Goal: Information Seeking & Learning: Understand process/instructions

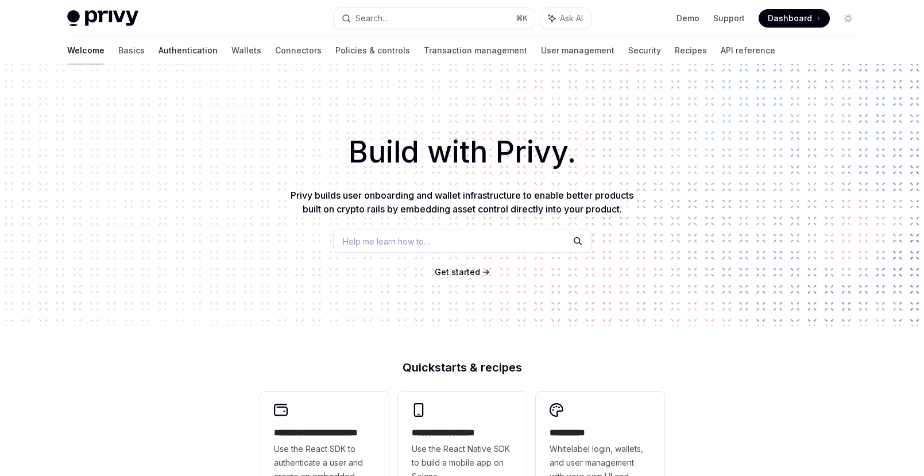
click at [159, 47] on link "Authentication" at bounding box center [188, 51] width 59 height 28
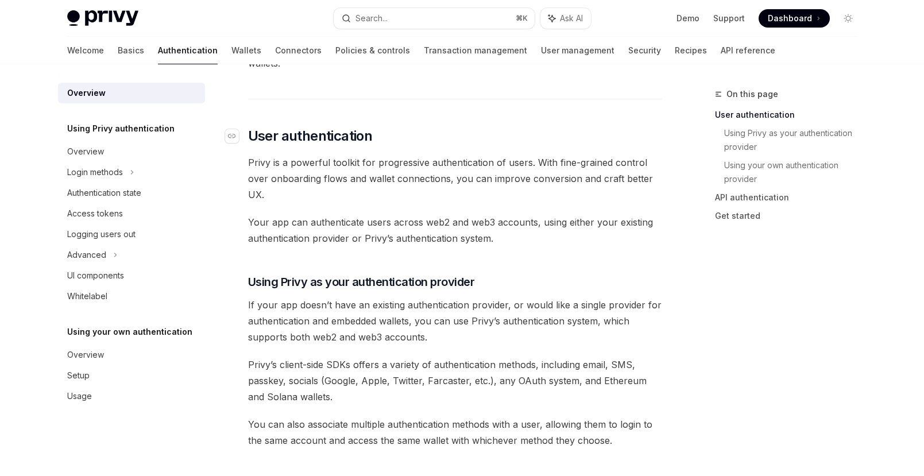
scroll to position [289, 0]
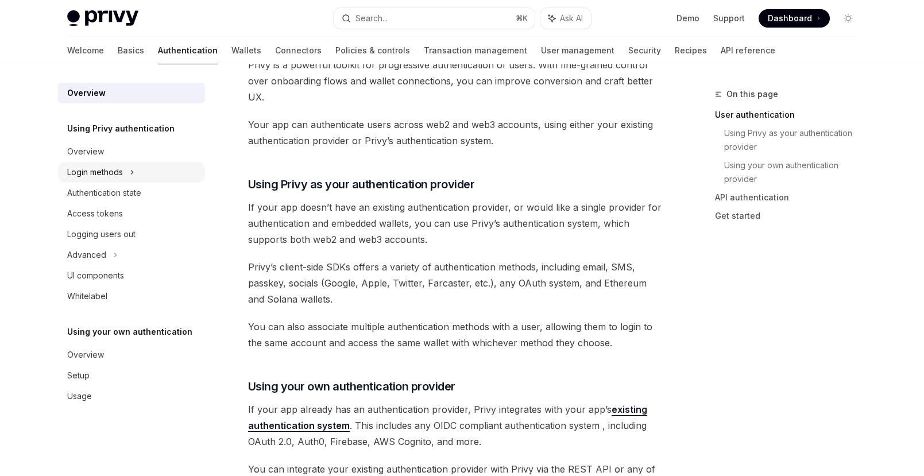
click at [96, 167] on div "Login methods" at bounding box center [95, 172] width 56 height 14
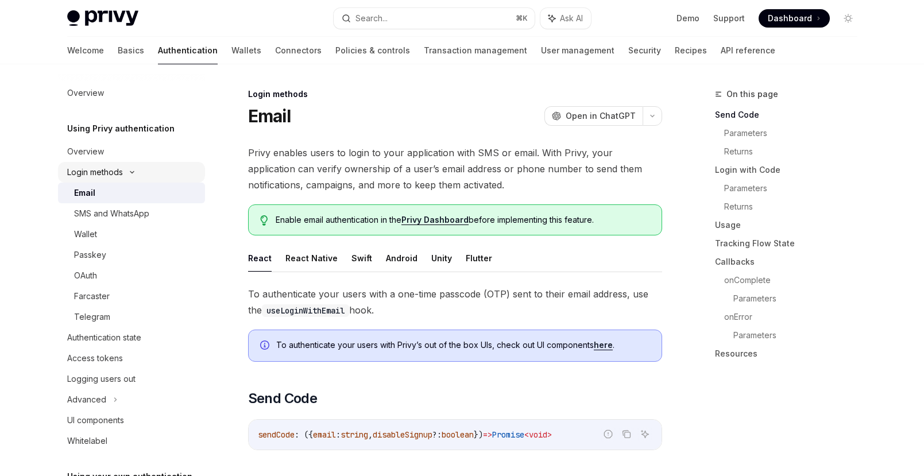
click at [114, 172] on div "Login methods" at bounding box center [95, 172] width 56 height 14
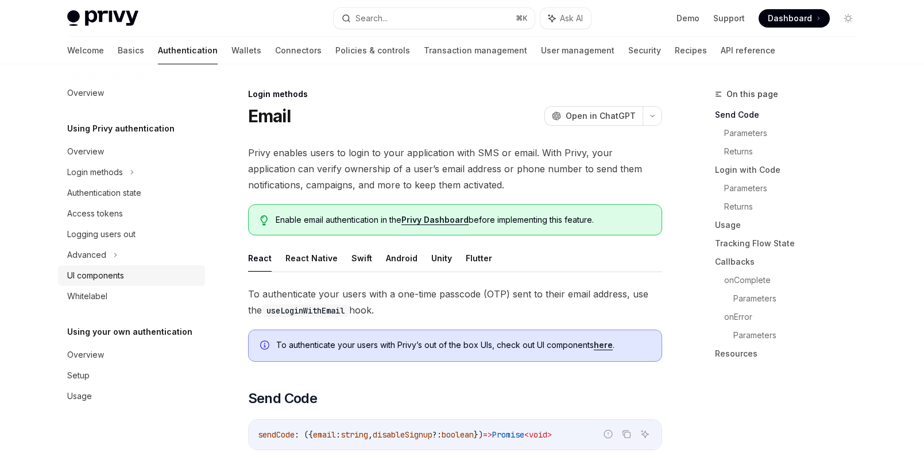
click at [115, 271] on div "UI components" at bounding box center [95, 276] width 57 height 14
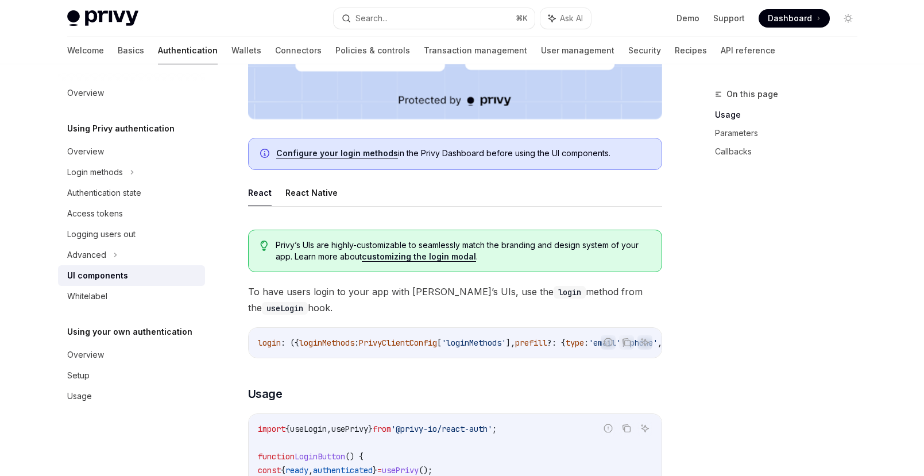
scroll to position [557, 0]
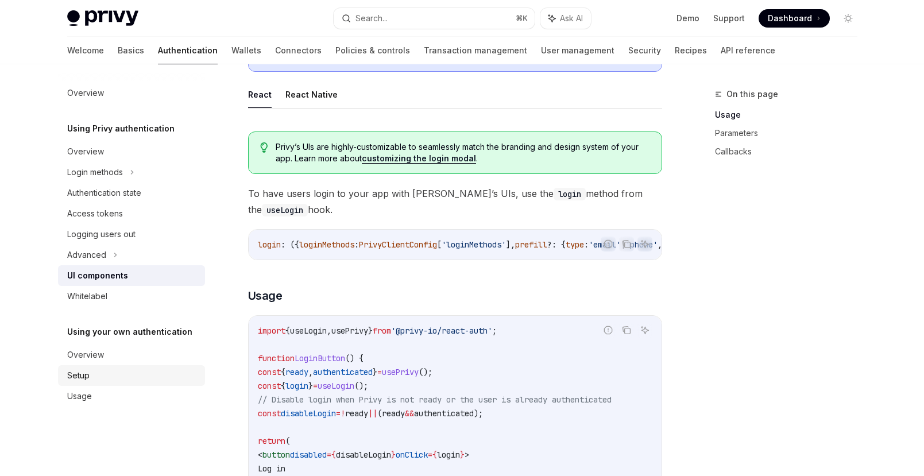
click at [109, 376] on div "Setup" at bounding box center [132, 376] width 131 height 14
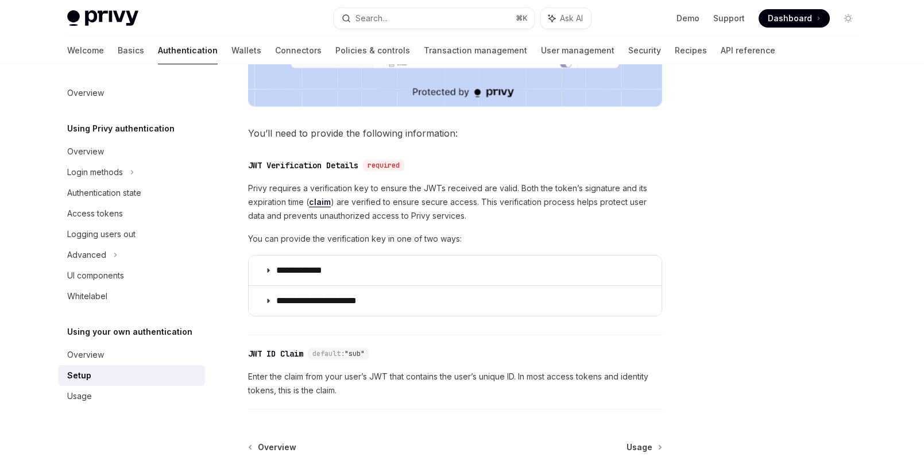
scroll to position [567, 0]
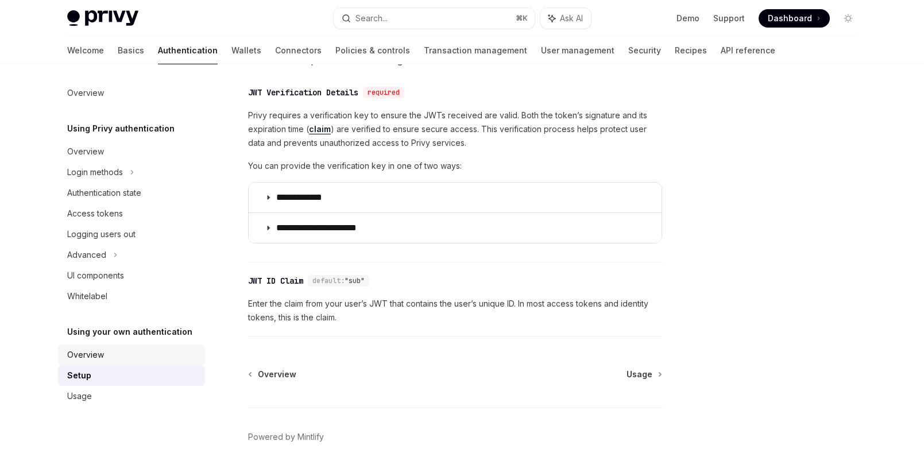
click at [128, 363] on link "Overview" at bounding box center [131, 355] width 147 height 21
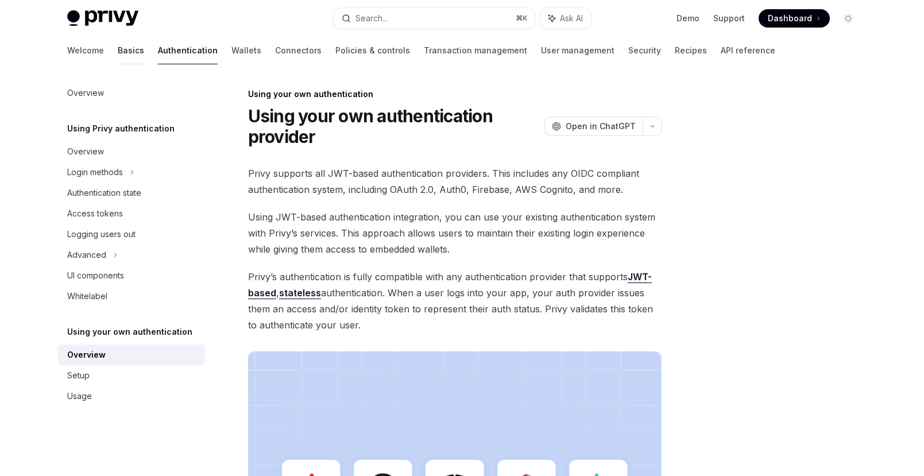
click at [118, 54] on link "Basics" at bounding box center [131, 51] width 26 height 28
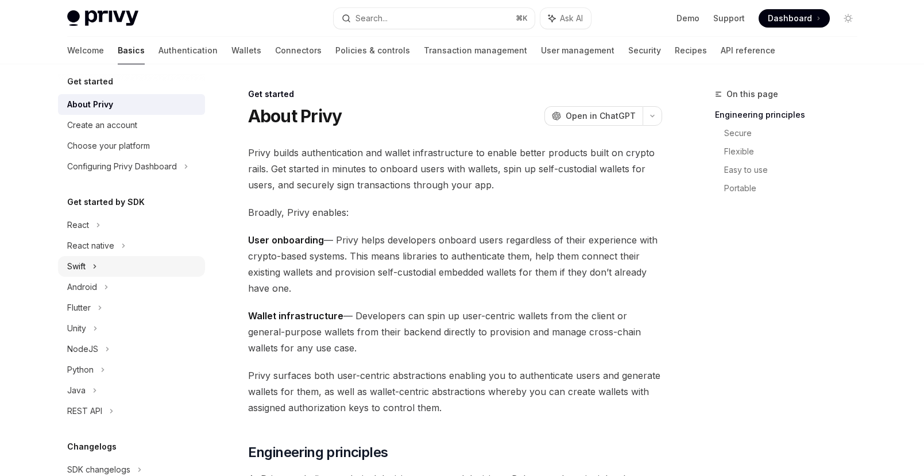
scroll to position [9, 0]
click at [110, 199] on h5 "Get started by SDK" at bounding box center [106, 202] width 78 height 14
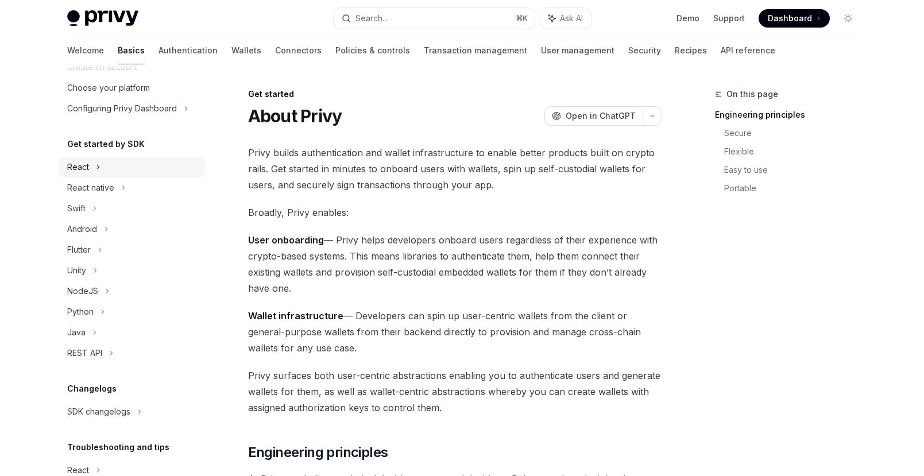
scroll to position [68, 0]
click at [79, 165] on div "React" at bounding box center [78, 165] width 22 height 14
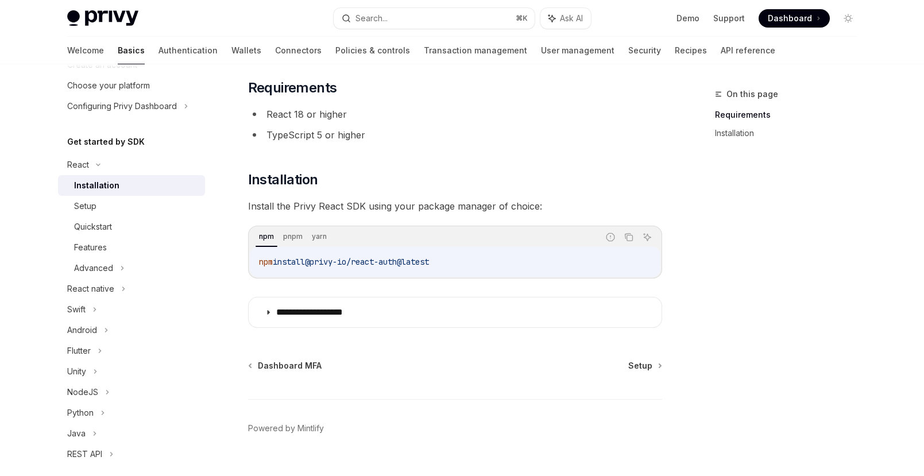
scroll to position [88, 0]
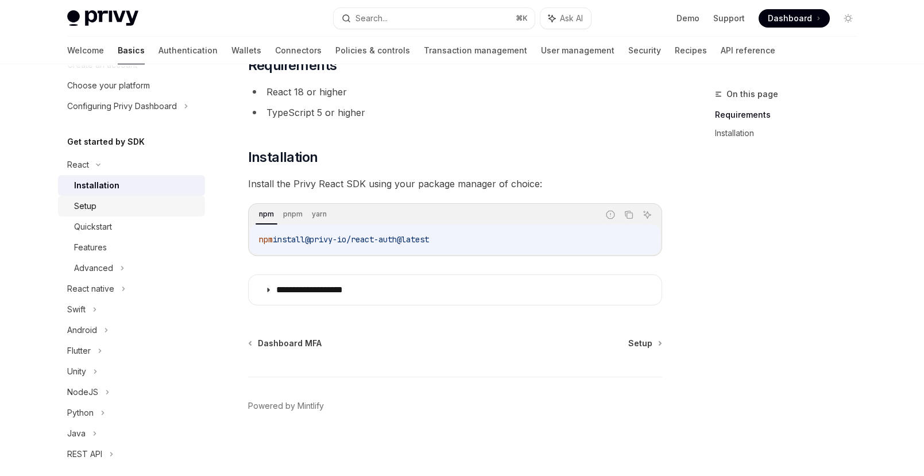
click at [119, 207] on div "Setup" at bounding box center [136, 206] width 124 height 14
type textarea "*"
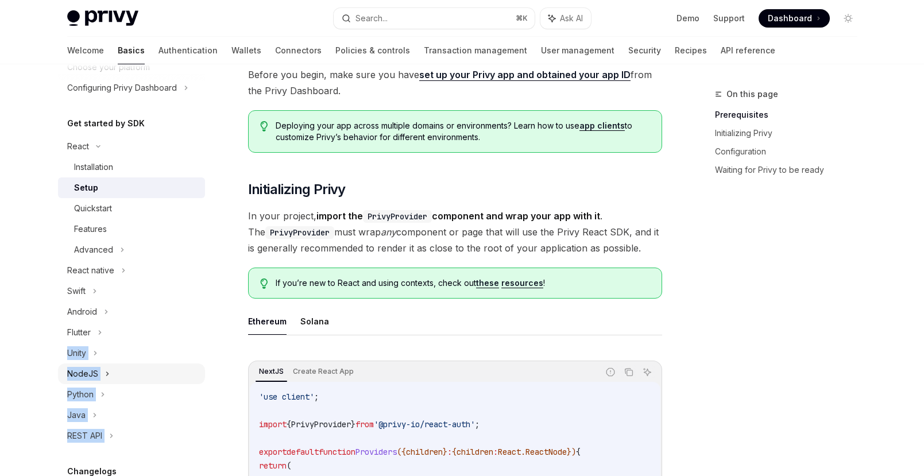
scroll to position [73, 0]
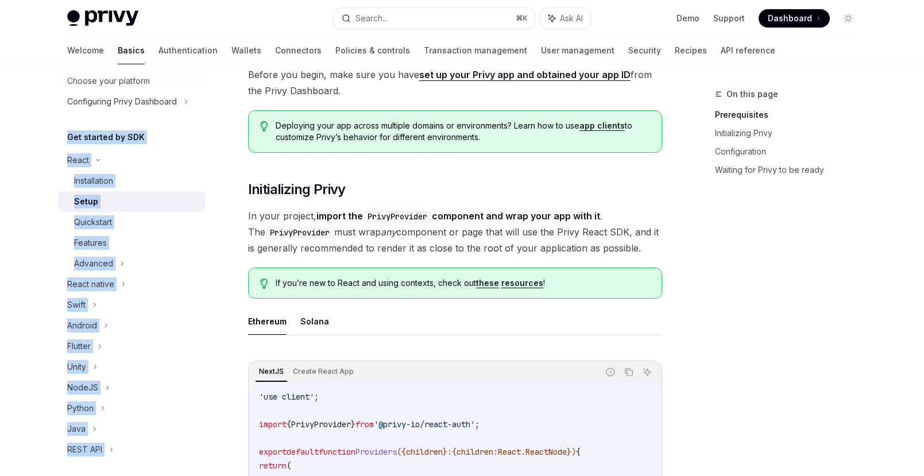
drag, startPoint x: 154, startPoint y: 402, endPoint x: 61, endPoint y: 142, distance: 276.3
click at [61, 142] on div "Get started About Privy Create an account Choose your platform Configuring Priv…" at bounding box center [131, 314] width 147 height 609
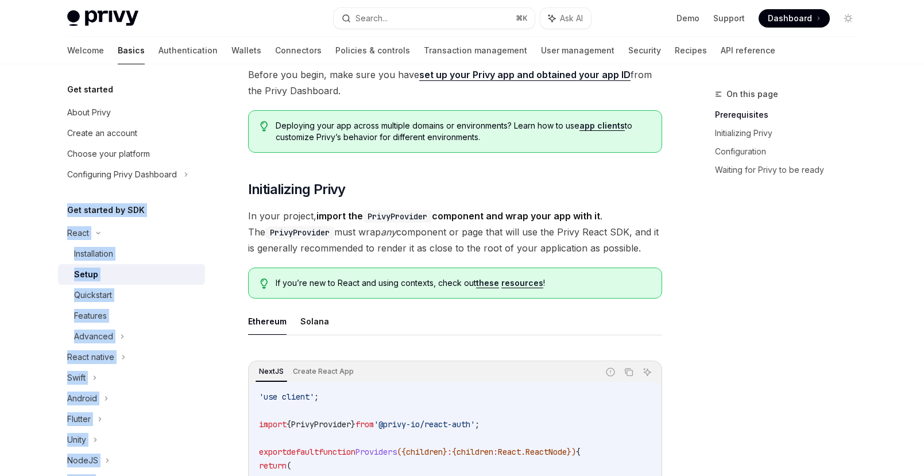
copy div "Get started by SDK React Installation Setup Quickstart Features Advanced React …"
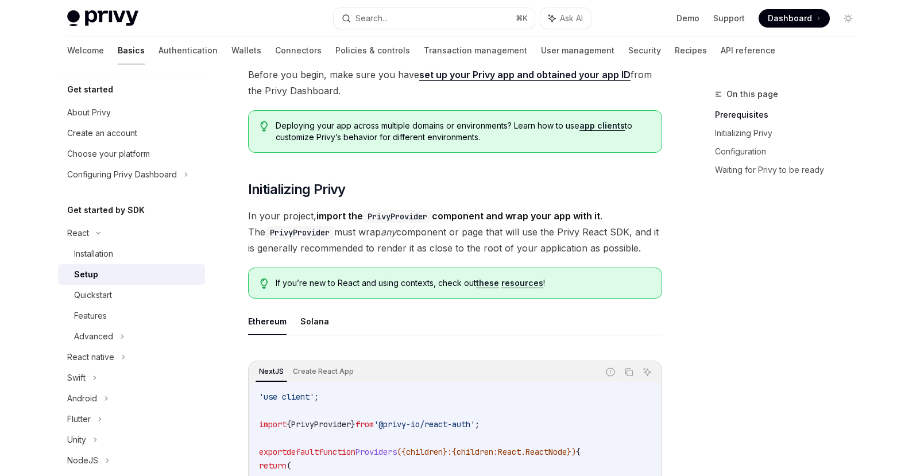
click at [117, 191] on div "Get started About Privy Create an account Choose your platform Configuring Priv…" at bounding box center [131, 387] width 147 height 609
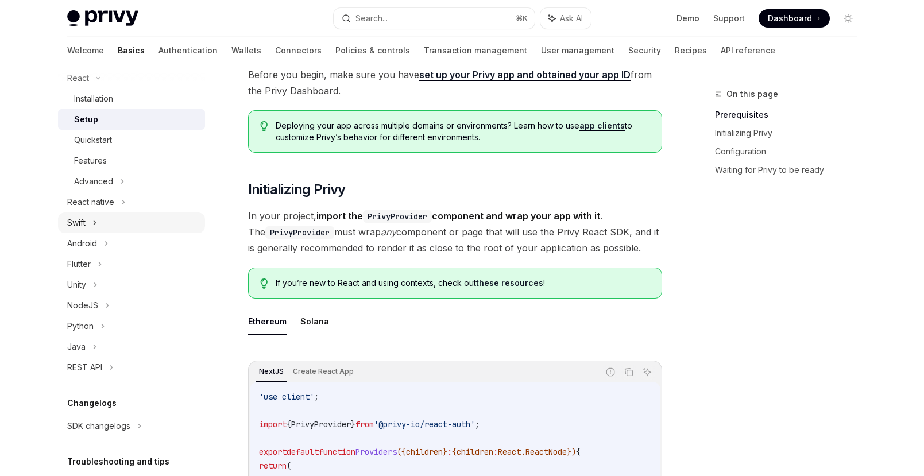
scroll to position [38, 0]
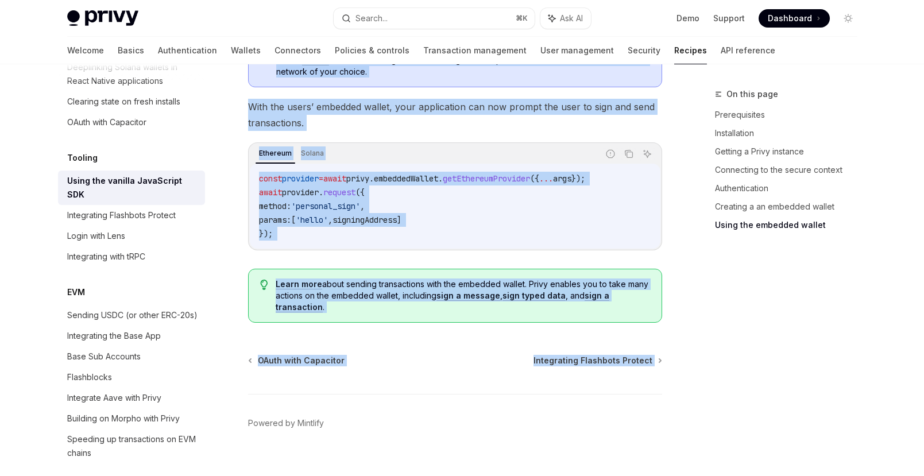
scroll to position [1641, 0]
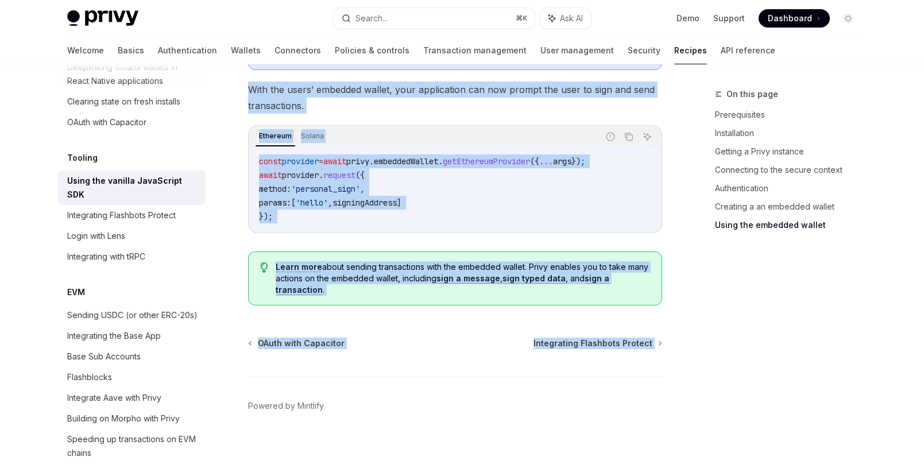
drag, startPoint x: 250, startPoint y: 94, endPoint x: 691, endPoint y: 353, distance: 511.5
copy div "Tooling Using the vanilla JavaScript SDK OpenAI Open in ChatGPT OpenAI Open in …"
